Goal: Task Accomplishment & Management: Manage account settings

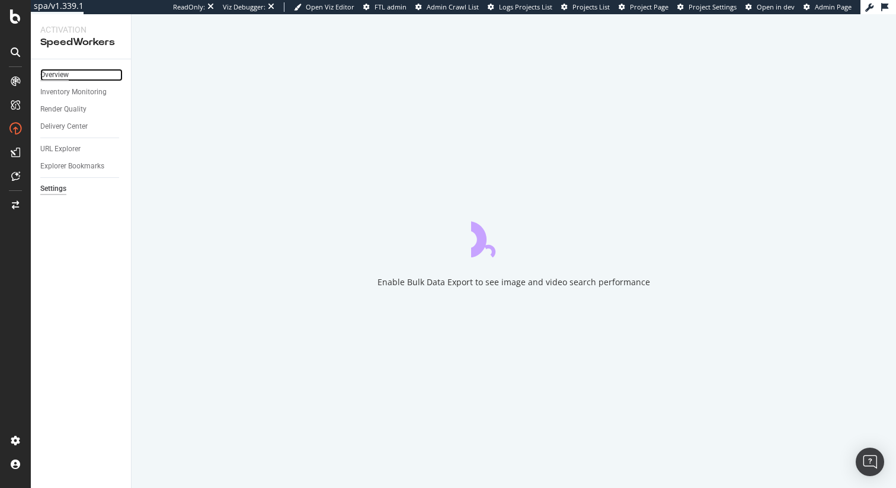
click at [60, 73] on div "Overview" at bounding box center [54, 75] width 28 height 12
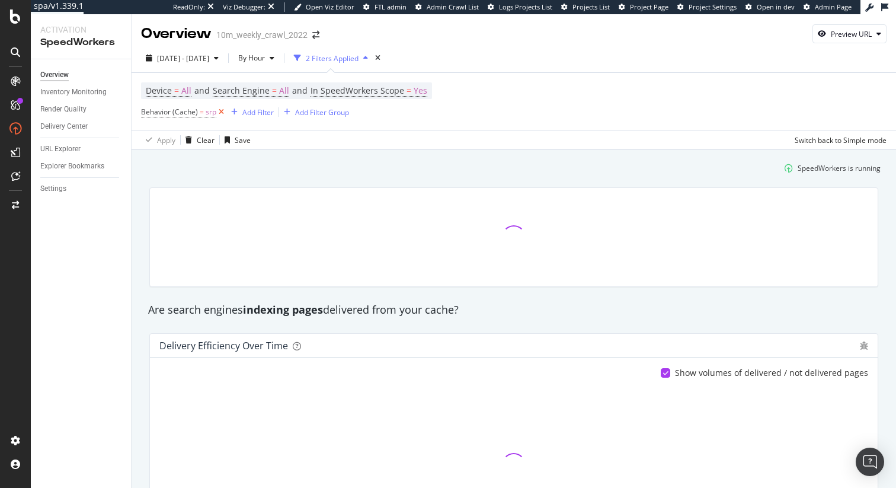
click at [219, 113] on icon at bounding box center [221, 112] width 10 height 12
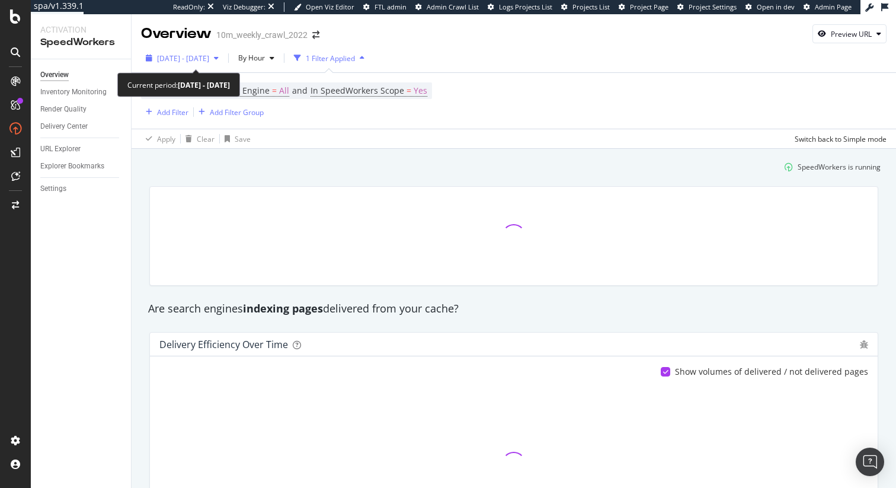
click at [209, 61] on span "[DATE] - [DATE]" at bounding box center [183, 58] width 52 height 10
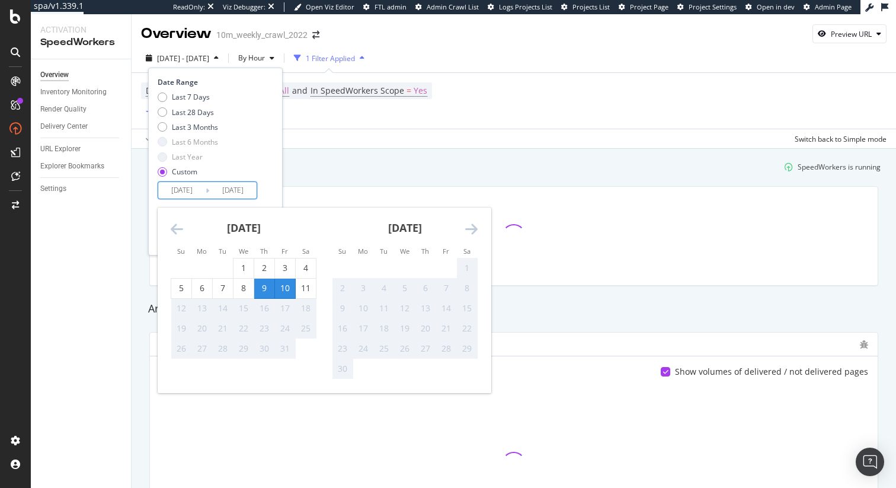
click at [190, 195] on input "[DATE]" at bounding box center [181, 190] width 47 height 17
click at [304, 287] on div "11" at bounding box center [306, 288] width 20 height 12
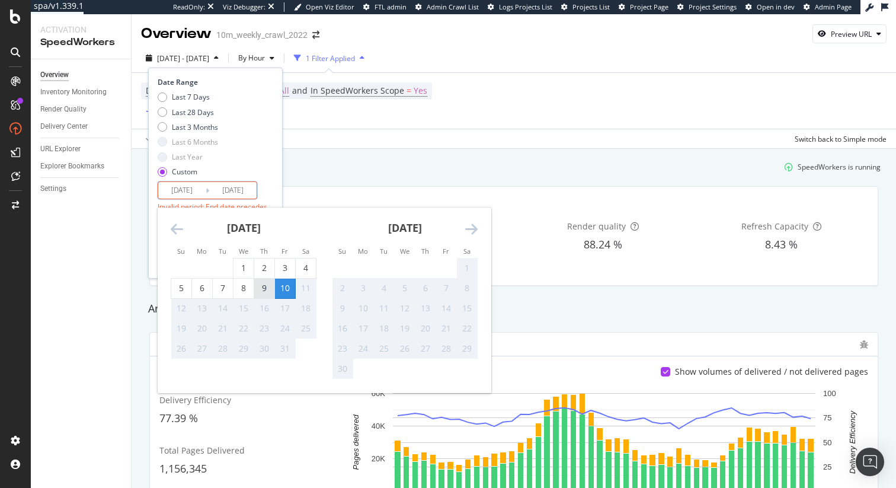
click at [259, 292] on div "9" at bounding box center [264, 288] width 20 height 12
type input "[DATE]"
click at [305, 290] on div "11" at bounding box center [306, 288] width 20 height 12
type input "[DATE]"
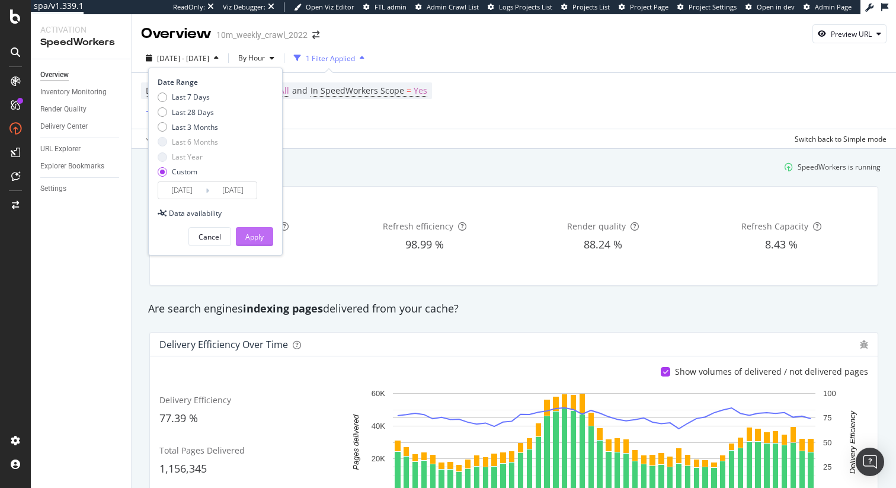
click at [267, 235] on button "Apply" at bounding box center [254, 236] width 37 height 19
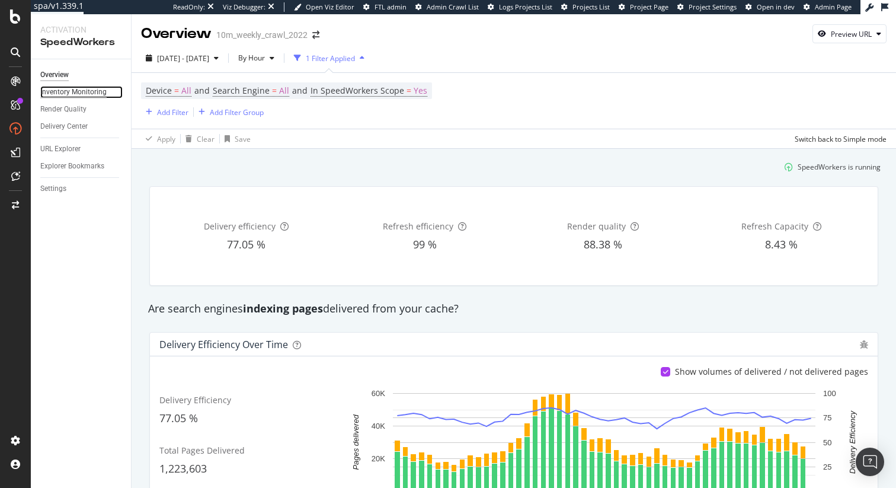
click at [77, 91] on div "Inventory Monitoring" at bounding box center [73, 92] width 66 height 12
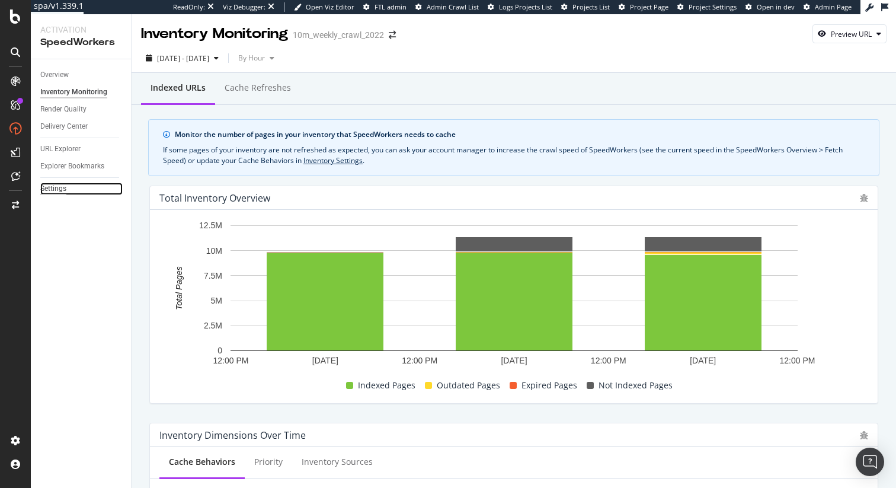
click at [59, 188] on div "Settings" at bounding box center [53, 189] width 26 height 12
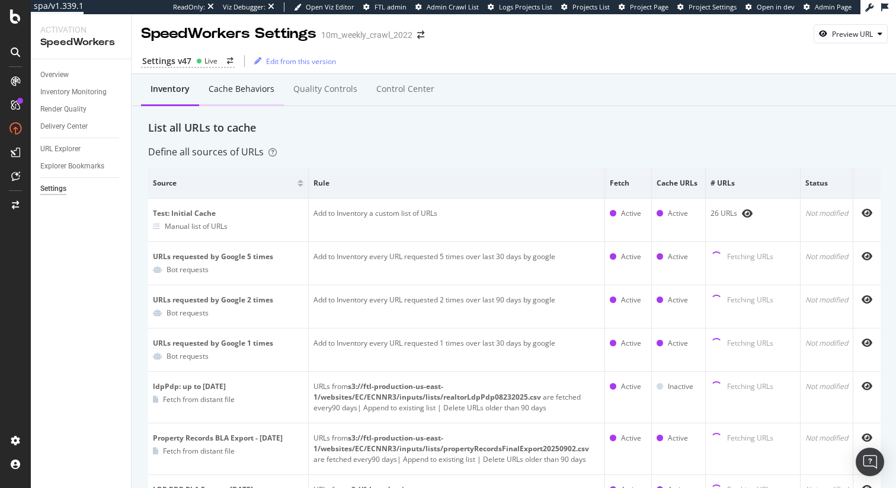
click at [253, 94] on div "Cache behaviors" at bounding box center [242, 89] width 66 height 12
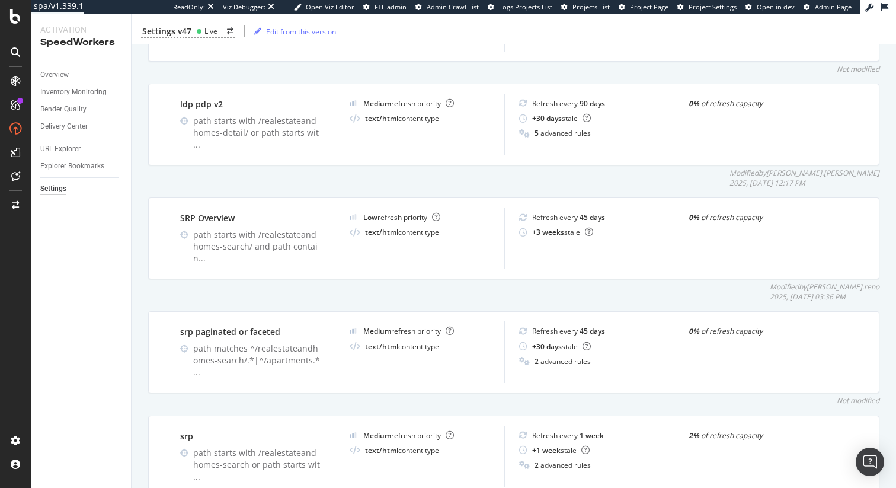
scroll to position [495, 0]
